Goal: Task Accomplishment & Management: Use online tool/utility

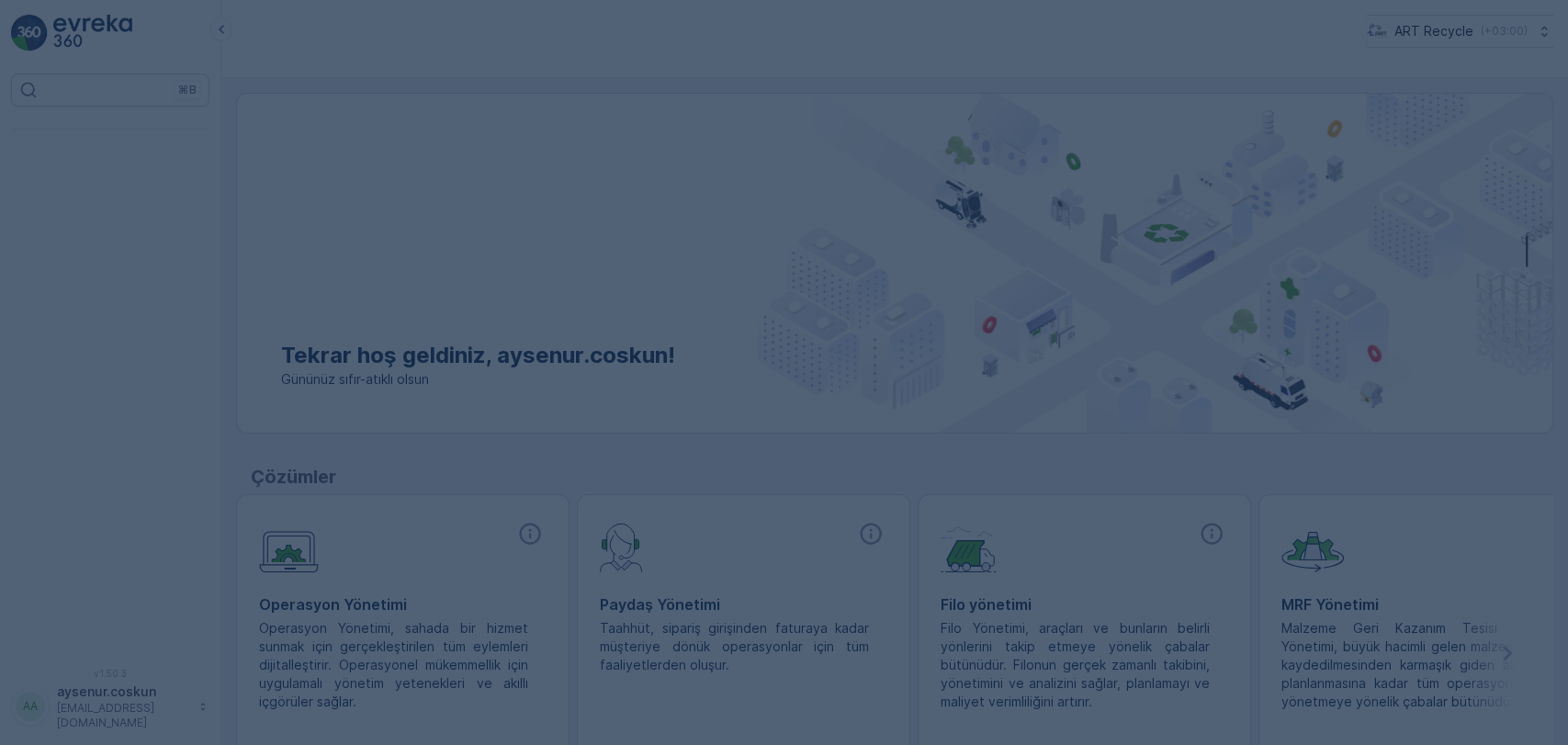
click at [178, 157] on div at bounding box center [784, 372] width 1568 height 745
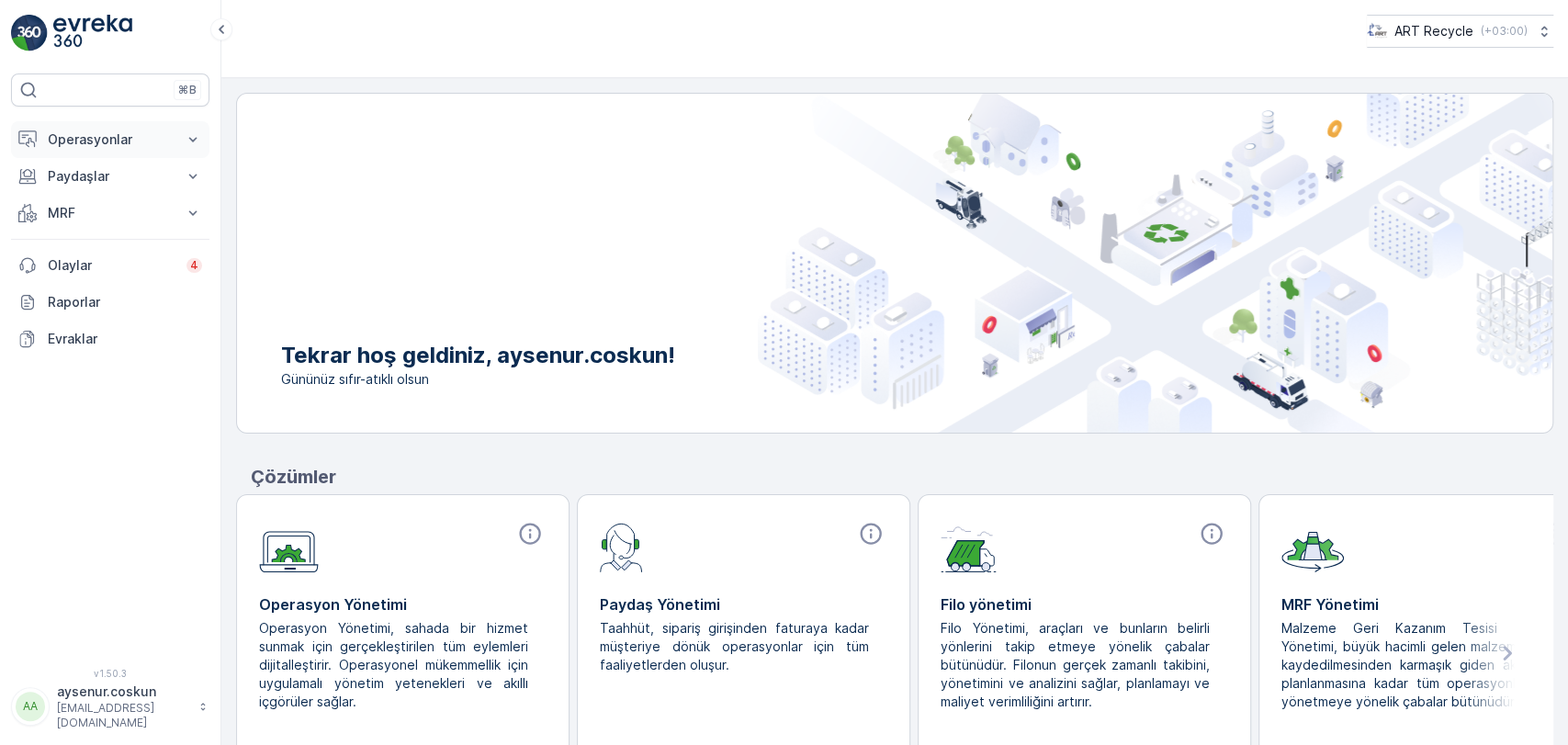
click at [155, 129] on button "Operasyonlar" at bounding box center [109, 139] width 198 height 36
click at [157, 195] on link "Planlama" at bounding box center [124, 196] width 169 height 26
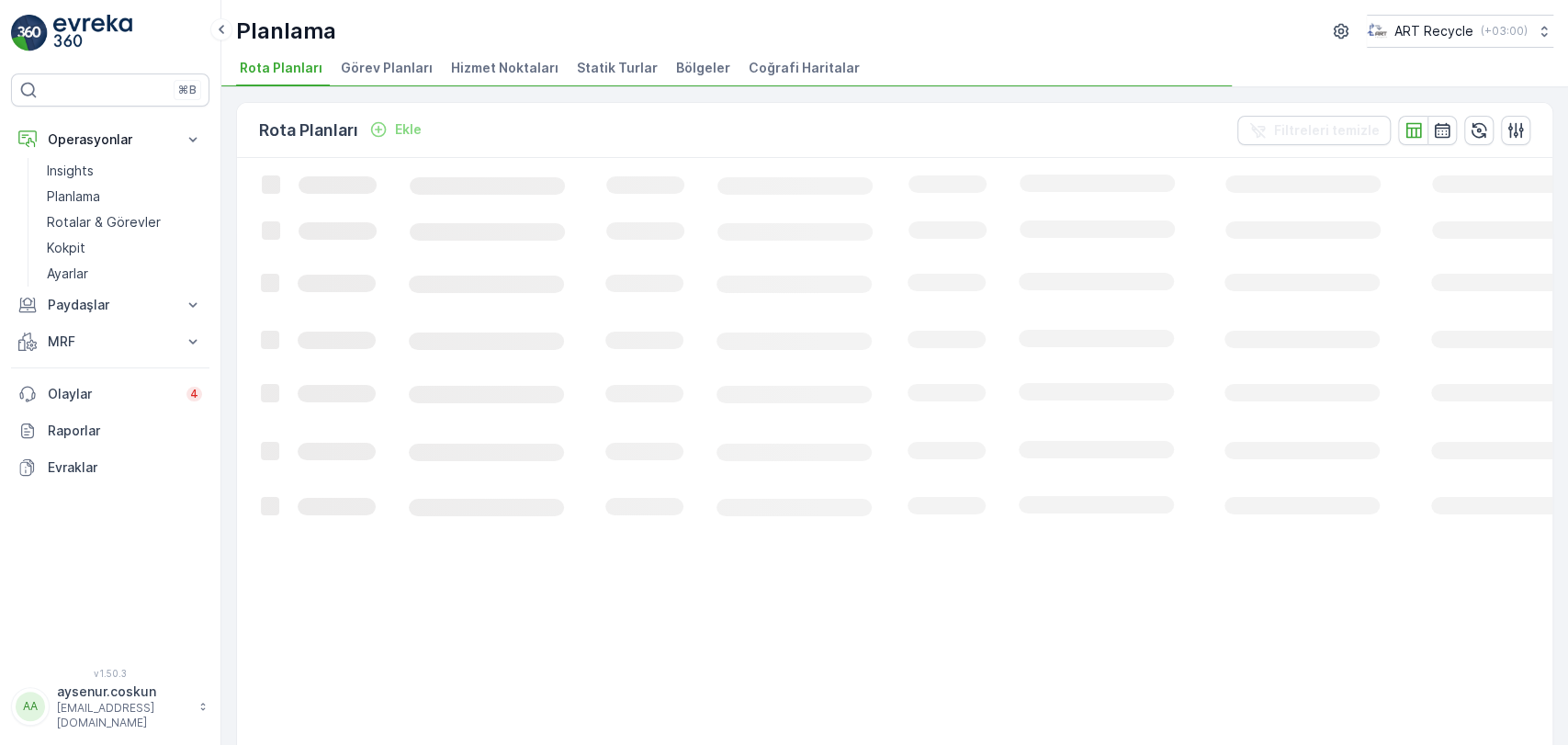
click at [512, 73] on span "Hizmet Noktaları" at bounding box center [504, 68] width 107 height 19
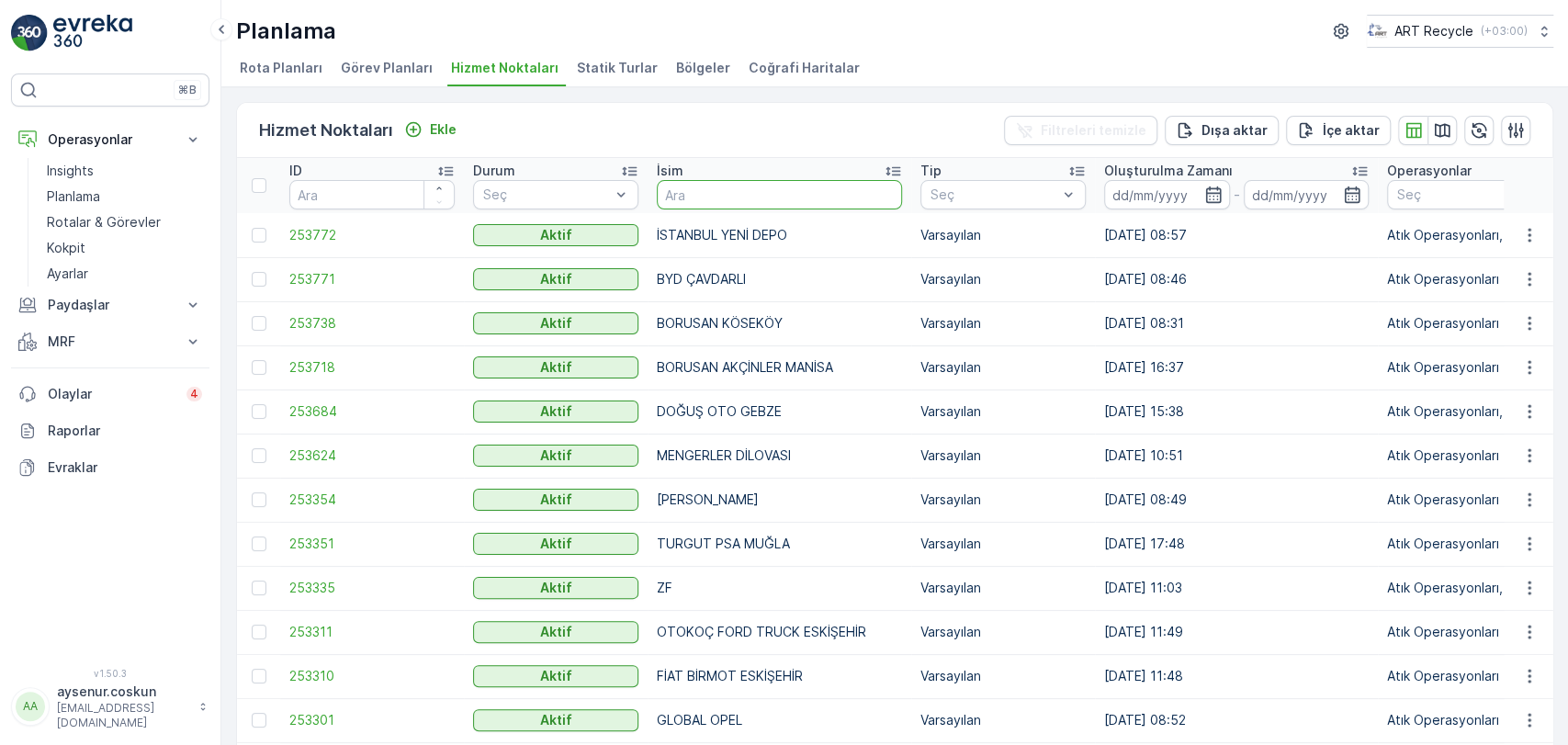
click at [763, 202] on input "text" at bounding box center [779, 195] width 245 height 30
type input "VOLCAR"
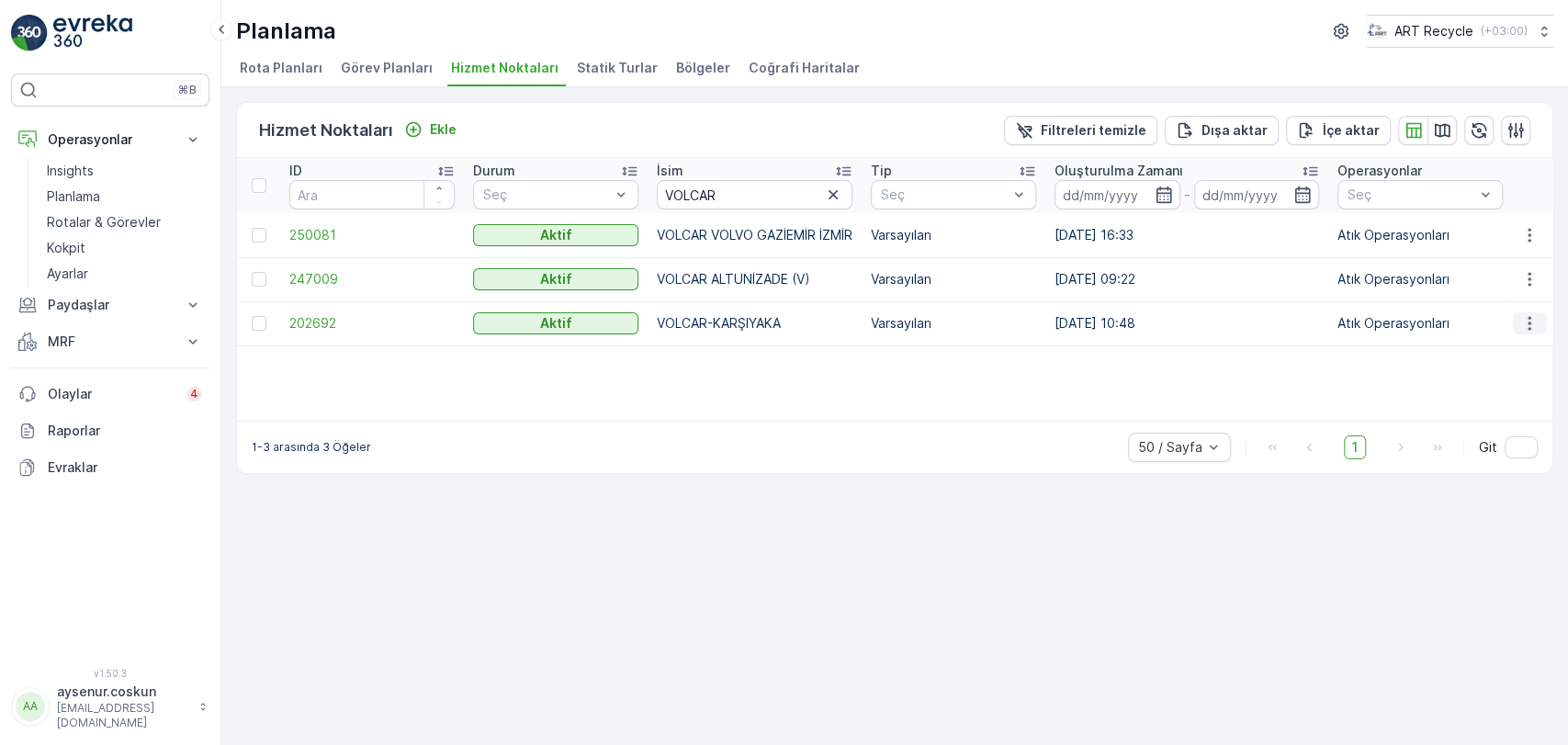
click at [1542, 324] on button "button" at bounding box center [1530, 323] width 33 height 22
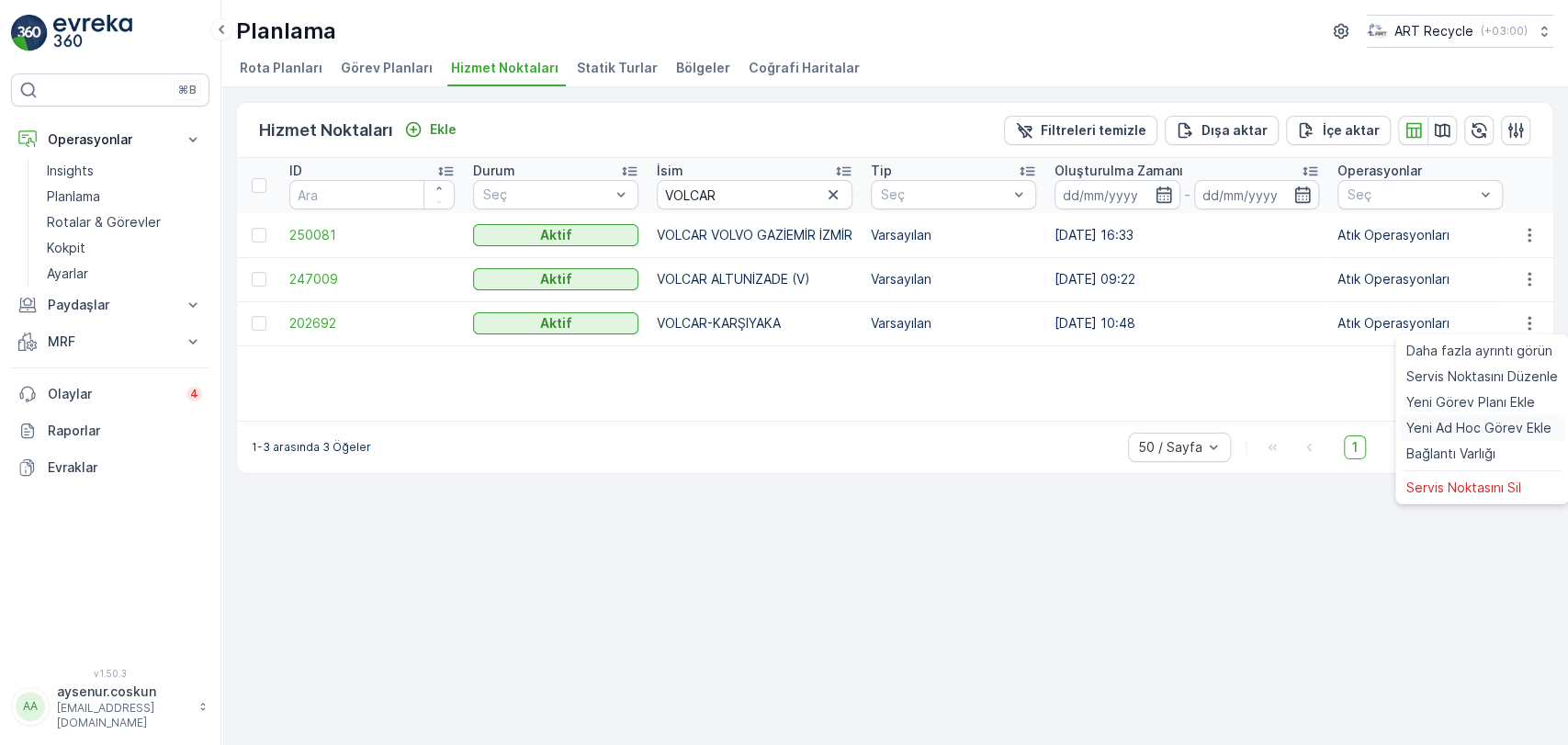
click at [1511, 429] on span "Yeni Ad Hoc Görev Ekle" at bounding box center [1477, 428] width 145 height 19
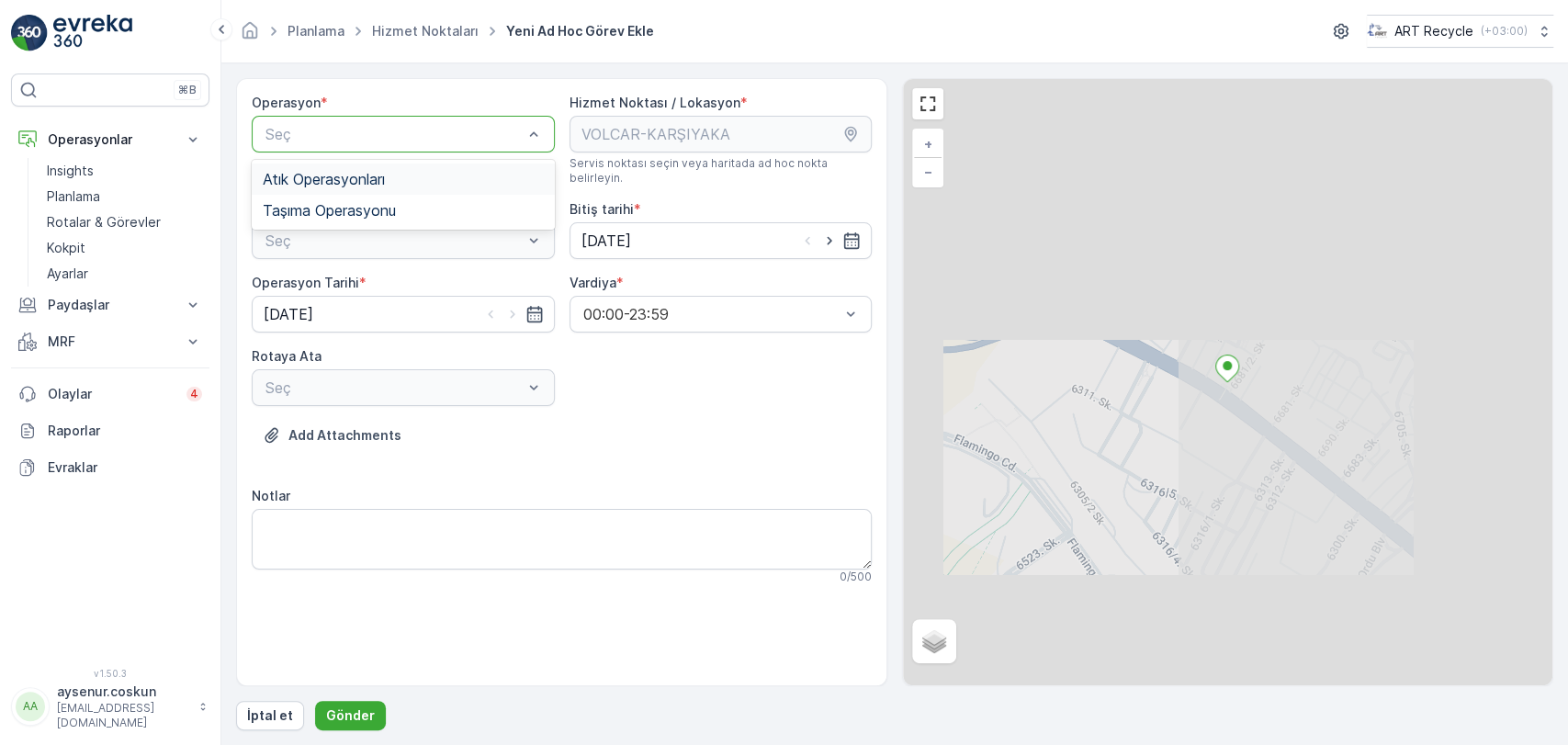
click at [429, 189] on div "Atık Operasyonları" at bounding box center [403, 179] width 303 height 32
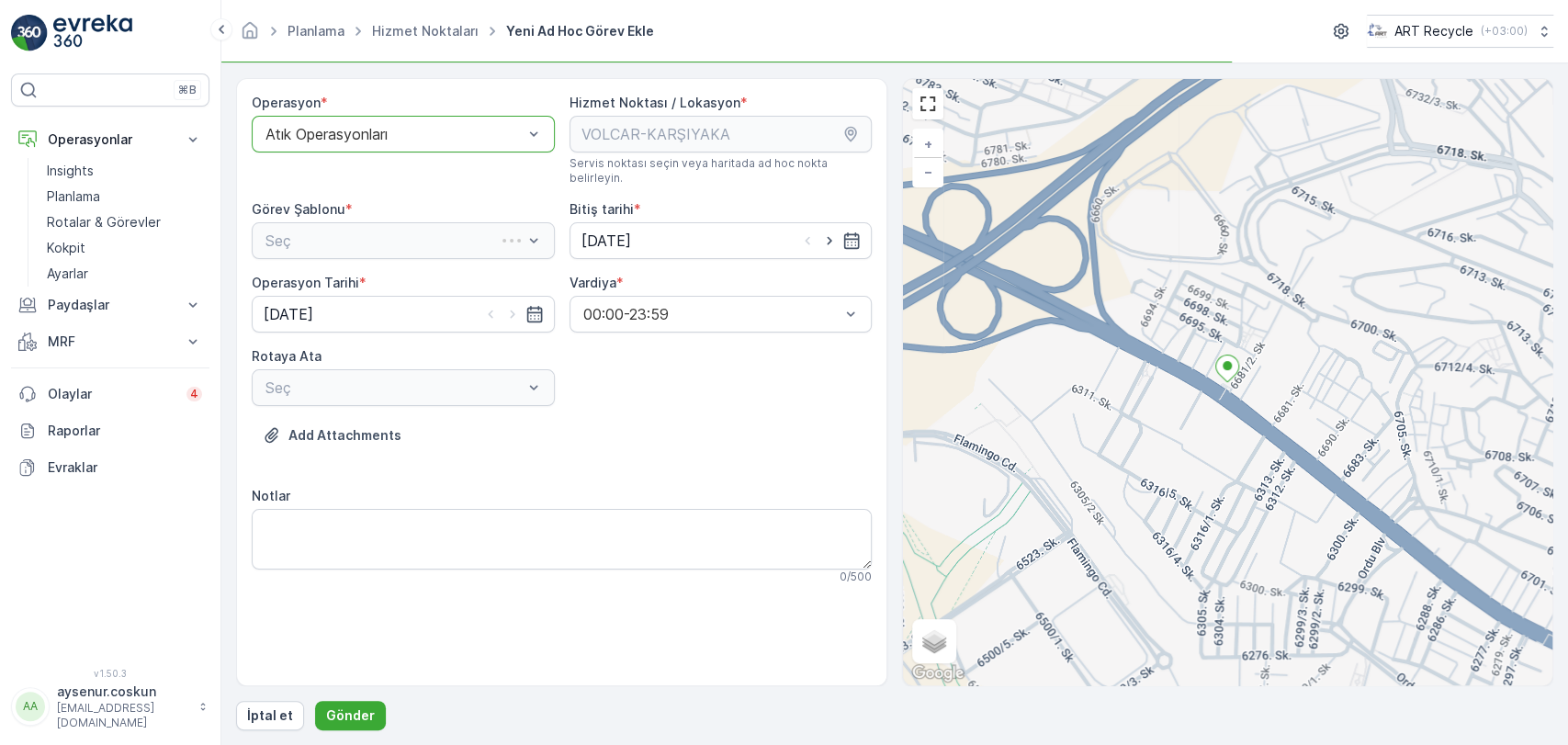
click at [448, 225] on div "Seç" at bounding box center [403, 240] width 303 height 36
click at [464, 278] on div "Atık Toplama" at bounding box center [403, 286] width 281 height 17
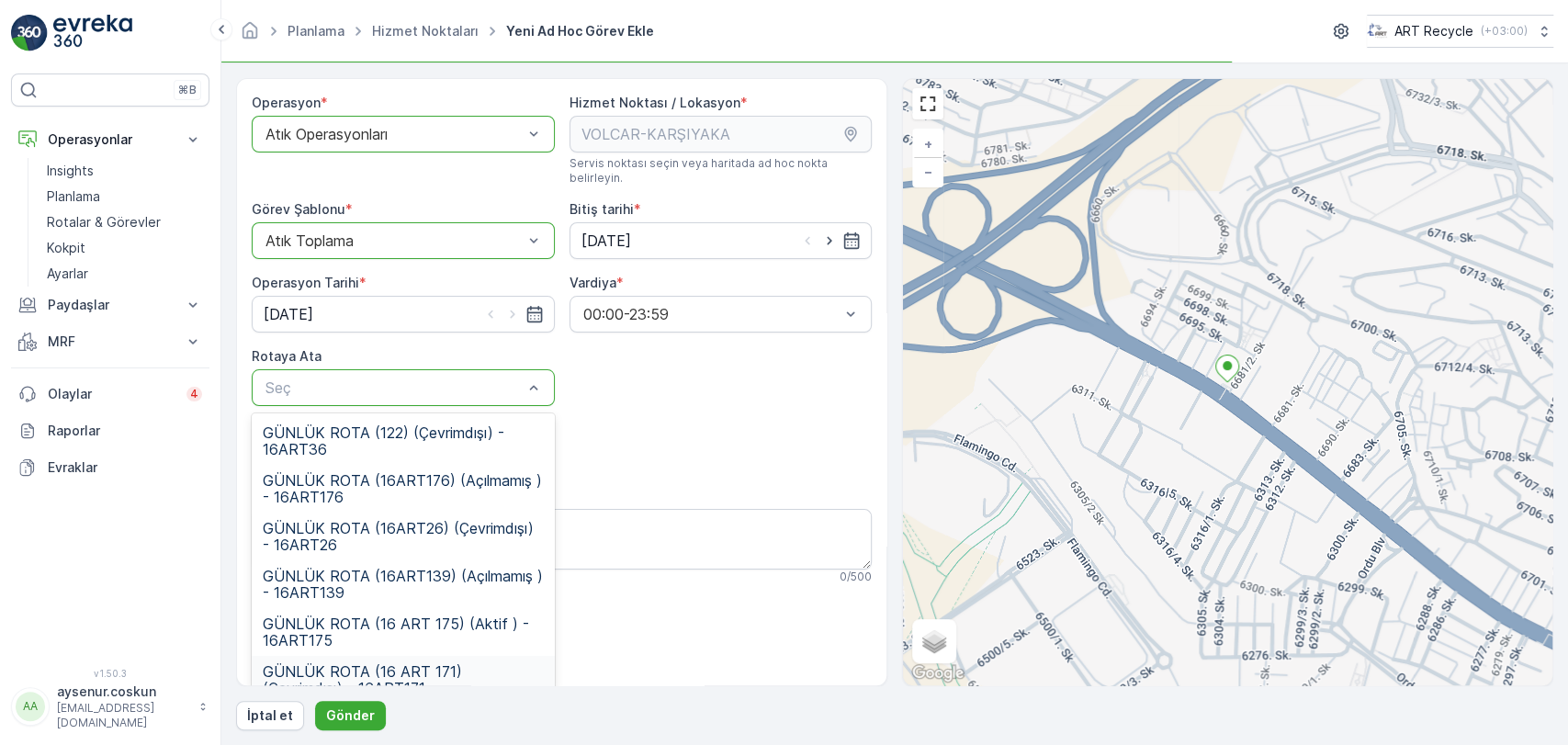
click at [455, 663] on span "GÜNLÜK ROTA (16 ART 171) (Çevrimdışı) - 16ART171" at bounding box center [403, 680] width 281 height 34
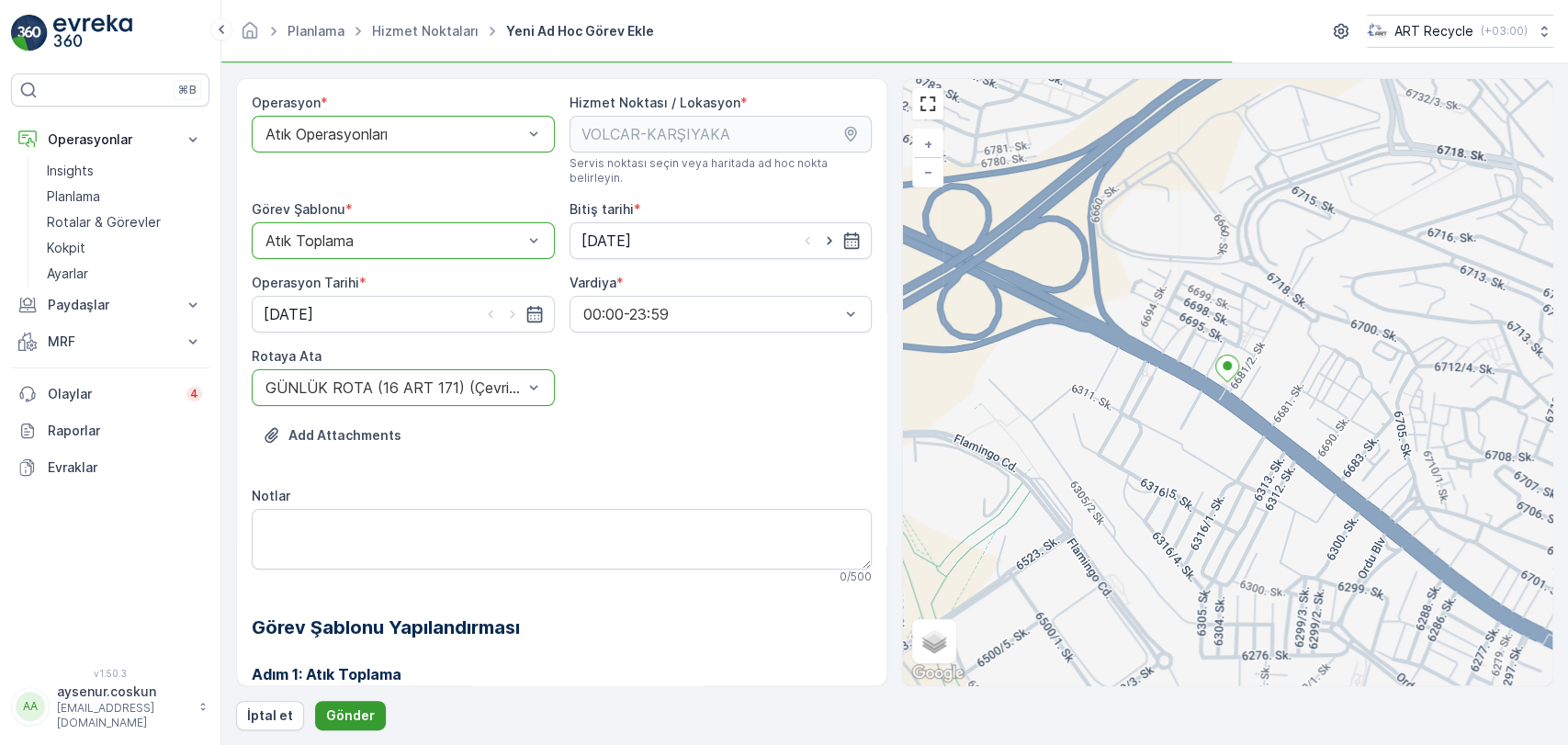
click at [337, 711] on p "Gönder" at bounding box center [350, 715] width 48 height 19
